Goal: Navigation & Orientation: Understand site structure

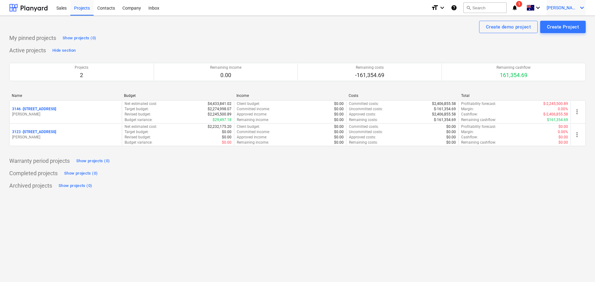
click at [582, 4] on div "[PERSON_NAME] keyboard_arrow_down" at bounding box center [566, 7] width 39 height 15
click at [562, 23] on div "Settings" at bounding box center [566, 24] width 37 height 10
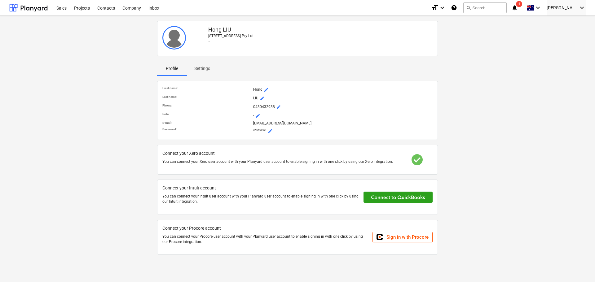
click at [82, 217] on div "[PERSON_NAME] [STREET_ADDRESS] Pty Ltd - Profile Settings First name : Hong mod…" at bounding box center [297, 140] width 581 height 244
click at [203, 73] on span "Settings" at bounding box center [202, 69] width 31 height 10
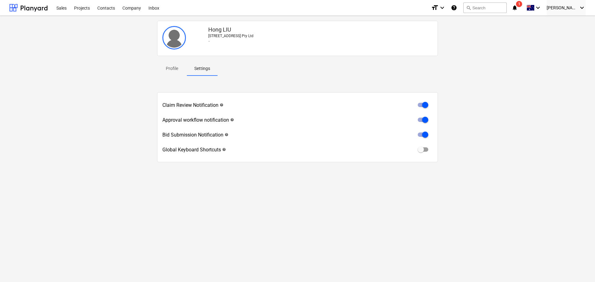
click at [171, 68] on p "Profile" at bounding box center [172, 68] width 15 height 7
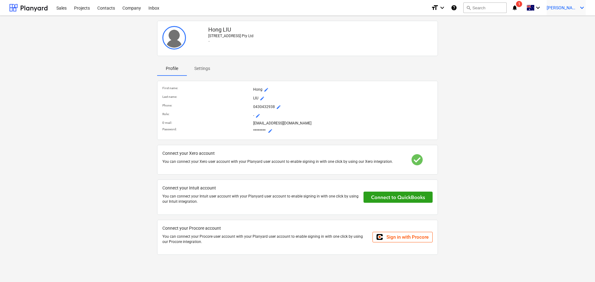
click at [574, 9] on span "[PERSON_NAME]" at bounding box center [562, 7] width 31 height 5
click at [556, 7] on div at bounding box center [297, 141] width 595 height 282
click at [542, 6] on icon "keyboard_arrow_down" at bounding box center [537, 7] width 7 height 7
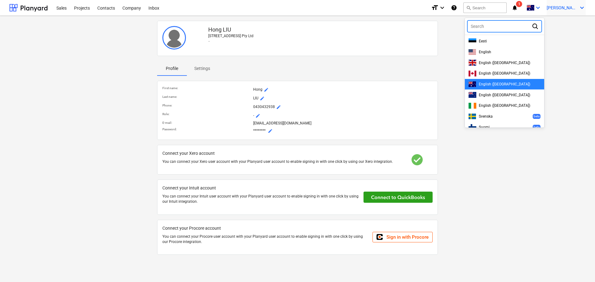
click at [576, 6] on span "[PERSON_NAME]" at bounding box center [562, 7] width 31 height 5
click at [562, 24] on div "Settings" at bounding box center [566, 24] width 37 height 10
click at [153, 8] on div at bounding box center [297, 141] width 595 height 282
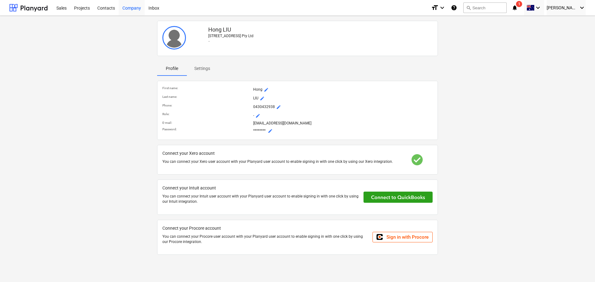
click at [132, 11] on div "Company" at bounding box center [132, 8] width 26 height 16
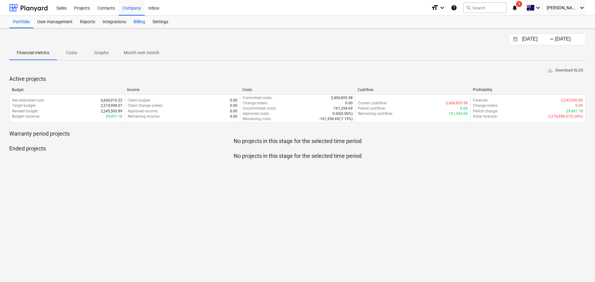
click at [134, 20] on div "Billing" at bounding box center [139, 22] width 19 height 12
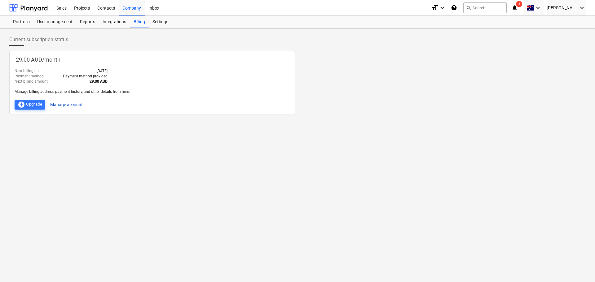
click at [61, 106] on button "Manage account" at bounding box center [66, 105] width 33 height 10
click at [30, 42] on span "Current subscription status" at bounding box center [38, 39] width 59 height 7
click at [44, 22] on div "User management" at bounding box center [54, 22] width 43 height 12
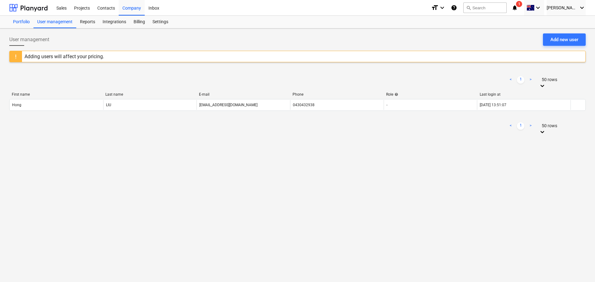
click at [22, 17] on div "Portfolio" at bounding box center [21, 22] width 24 height 12
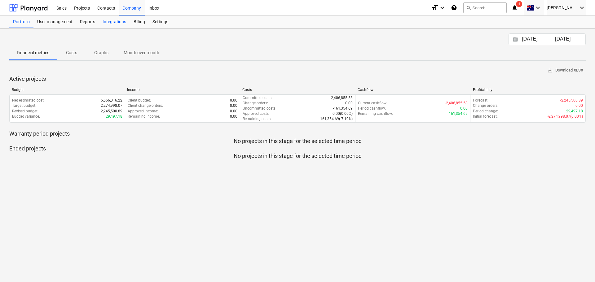
click at [110, 21] on div "Integrations" at bounding box center [114, 22] width 31 height 12
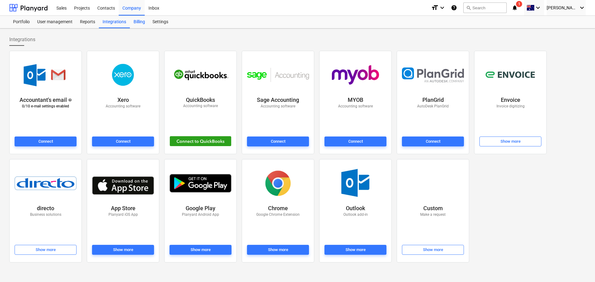
click at [139, 22] on div "Billing" at bounding box center [139, 22] width 19 height 12
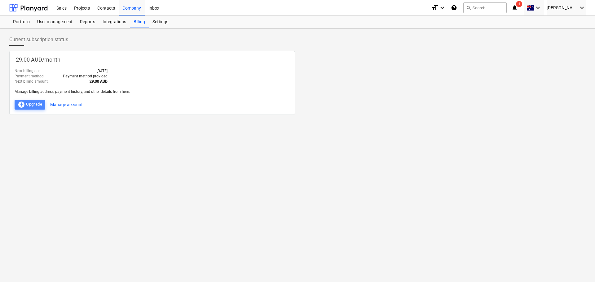
click at [30, 105] on div "offline_bolt Upgrade" at bounding box center [30, 104] width 24 height 7
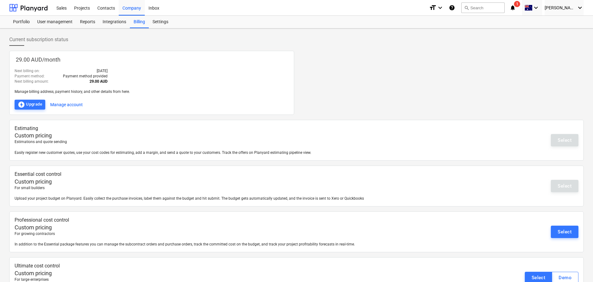
scroll to position [21, 0]
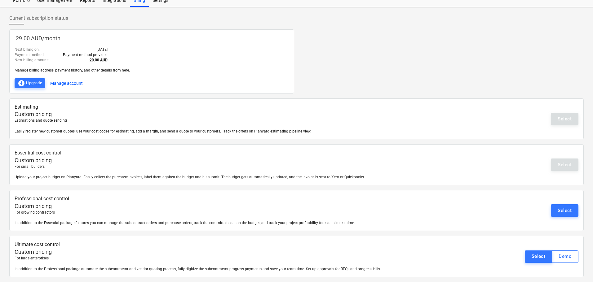
click at [502, 128] on div "Estimating Custom pricing Estimations and quote sending Easily register new cus…" at bounding box center [296, 119] width 574 height 41
click at [70, 82] on button "Manage account" at bounding box center [66, 83] width 33 height 10
click at [160, 3] on div "Settings" at bounding box center [160, 0] width 23 height 12
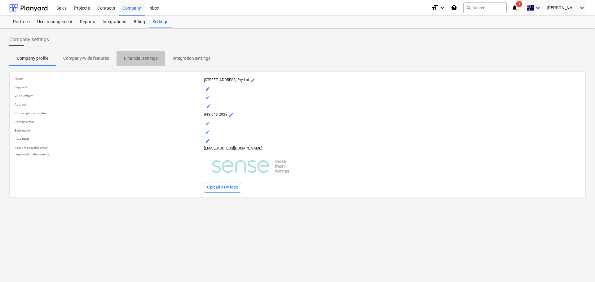
click at [138, 59] on p "Financial settings" at bounding box center [141, 58] width 34 height 7
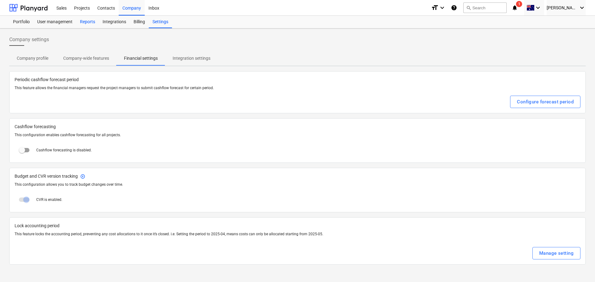
click at [88, 24] on div "Reports" at bounding box center [87, 22] width 23 height 12
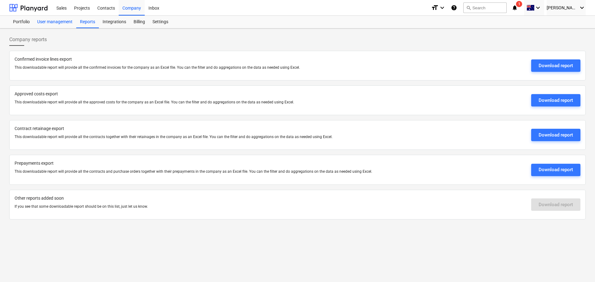
click at [63, 24] on div "User management" at bounding box center [54, 22] width 43 height 12
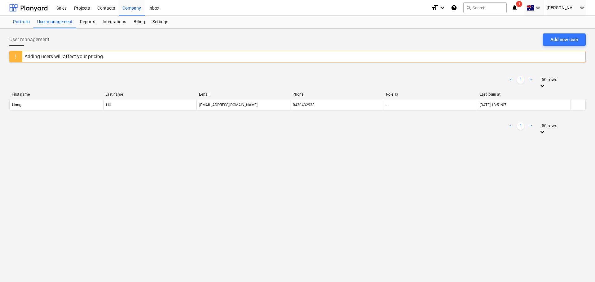
click at [24, 21] on div "Portfolio" at bounding box center [21, 22] width 24 height 12
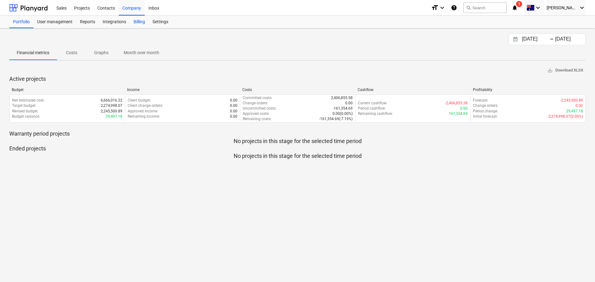
click at [135, 20] on div "Billing" at bounding box center [139, 22] width 19 height 12
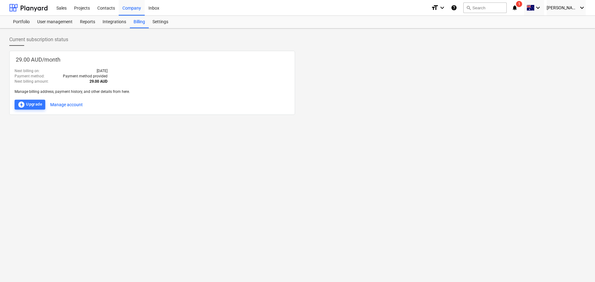
click at [120, 96] on div at bounding box center [152, 97] width 275 height 5
click at [117, 25] on div "Integrations" at bounding box center [114, 22] width 31 height 12
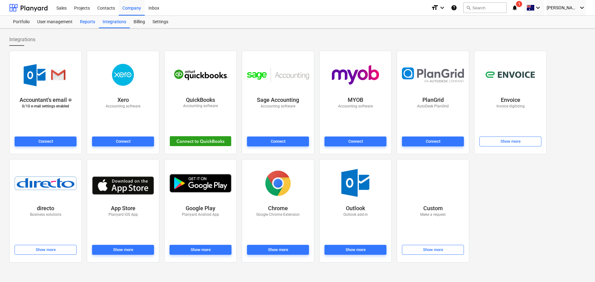
click at [85, 25] on div "Reports" at bounding box center [87, 22] width 23 height 12
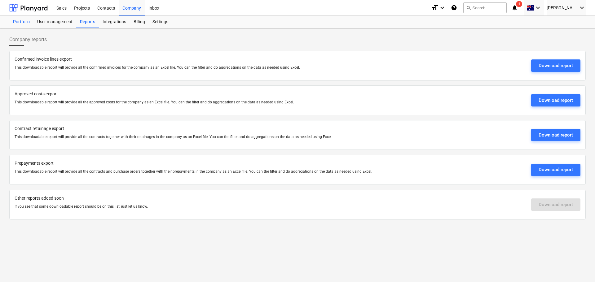
click at [33, 27] on div "Portfolio" at bounding box center [21, 22] width 24 height 12
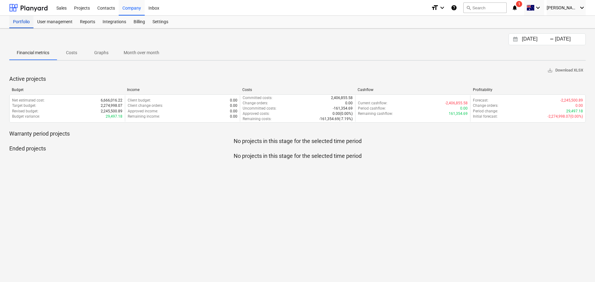
click at [22, 26] on div "Portfolio" at bounding box center [21, 22] width 24 height 12
click at [79, 9] on div "Projects" at bounding box center [81, 8] width 23 height 16
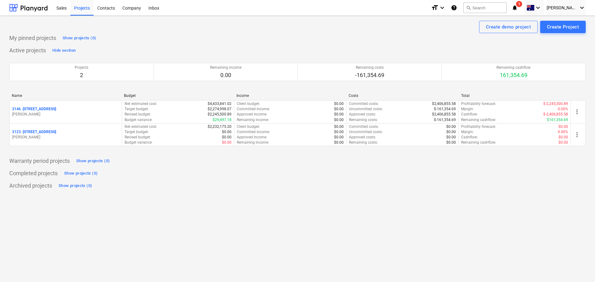
click at [171, 10] on div "Sales Projects Contacts Company Inbox" at bounding box center [239, 7] width 373 height 15
click at [155, 7] on div "Inbox" at bounding box center [154, 8] width 18 height 16
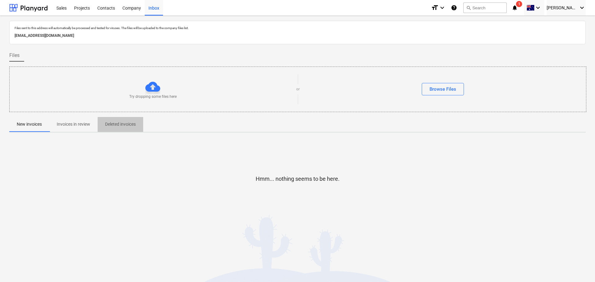
click at [122, 126] on p "Deleted invoices" at bounding box center [120, 124] width 31 height 7
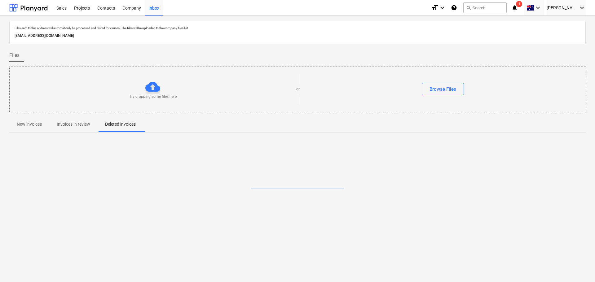
click at [71, 127] on p "Invoices in review" at bounding box center [73, 124] width 33 height 7
